Goal: Task Accomplishment & Management: Use online tool/utility

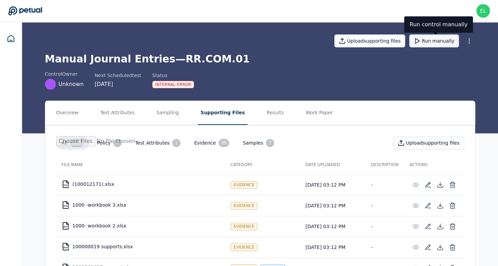
click at [428, 42] on button "Run manually" at bounding box center [434, 40] width 50 height 13
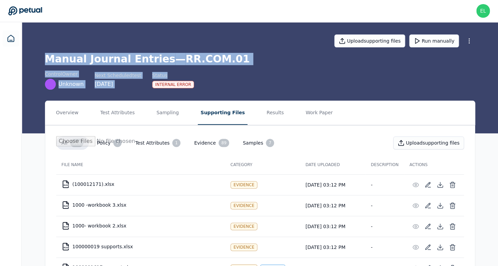
drag, startPoint x: 430, startPoint y: 48, endPoint x: 431, endPoint y: 77, distance: 28.9
click at [431, 77] on div "Upload supporting files Run manually Manual Journal Entries — RR.COM.01 control…" at bounding box center [260, 55] width 436 height 67
click at [431, 71] on div "control Owner Unknown Next Scheduled test [DATE] Status Internal Error" at bounding box center [260, 79] width 430 height 19
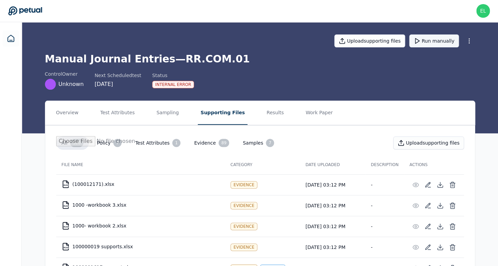
click at [430, 42] on button "Run manually" at bounding box center [434, 40] width 50 height 13
